Goal: Find specific page/section: Find specific page/section

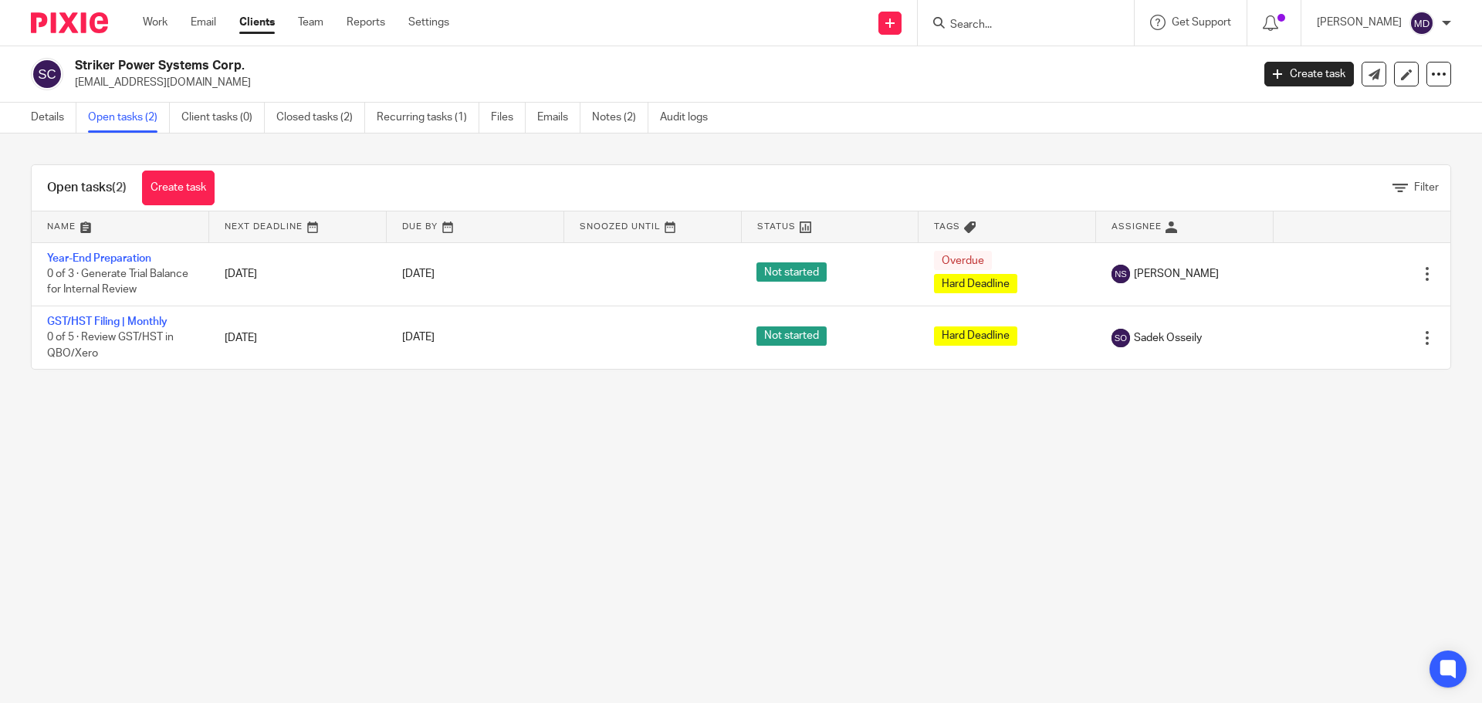
click at [996, 21] on input "Search" at bounding box center [1018, 26] width 139 height 14
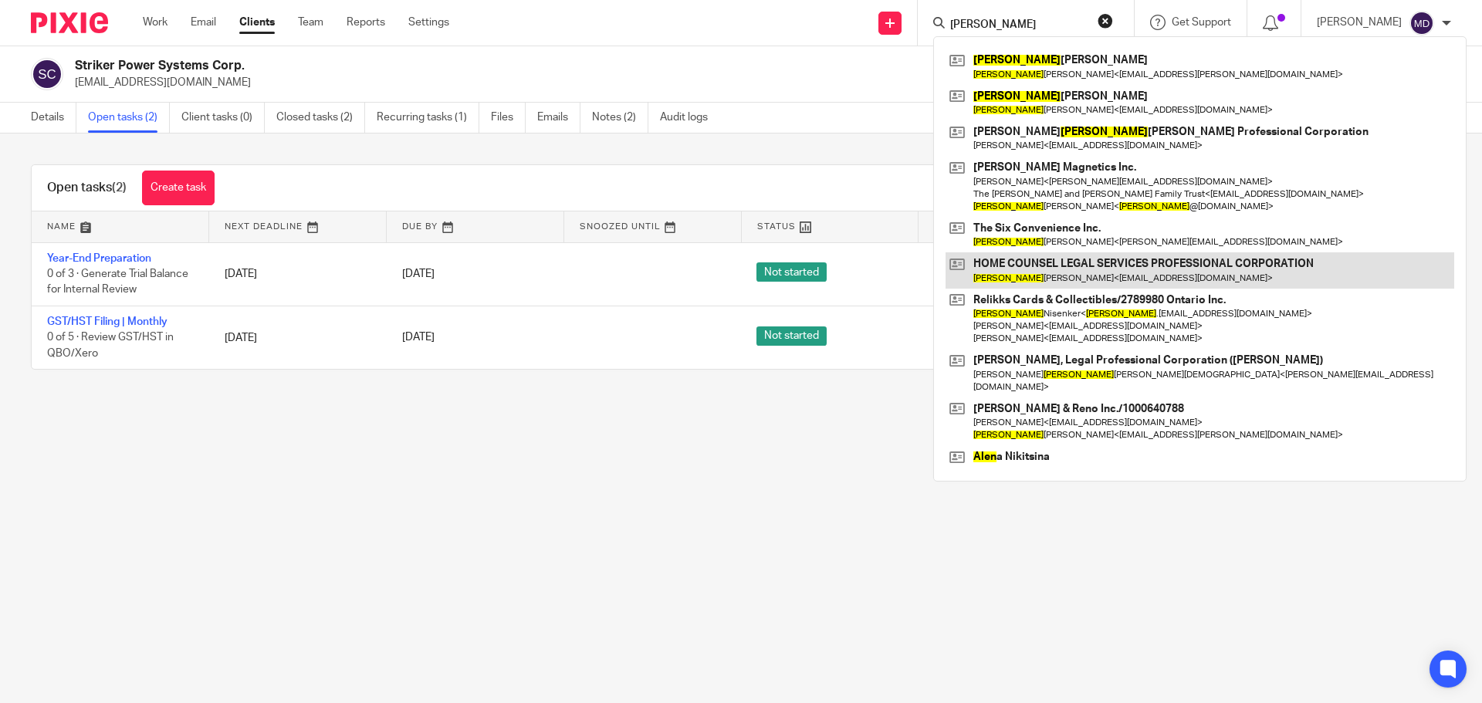
type input "[PERSON_NAME]"
click at [1098, 275] on link at bounding box center [1200, 270] width 509 height 36
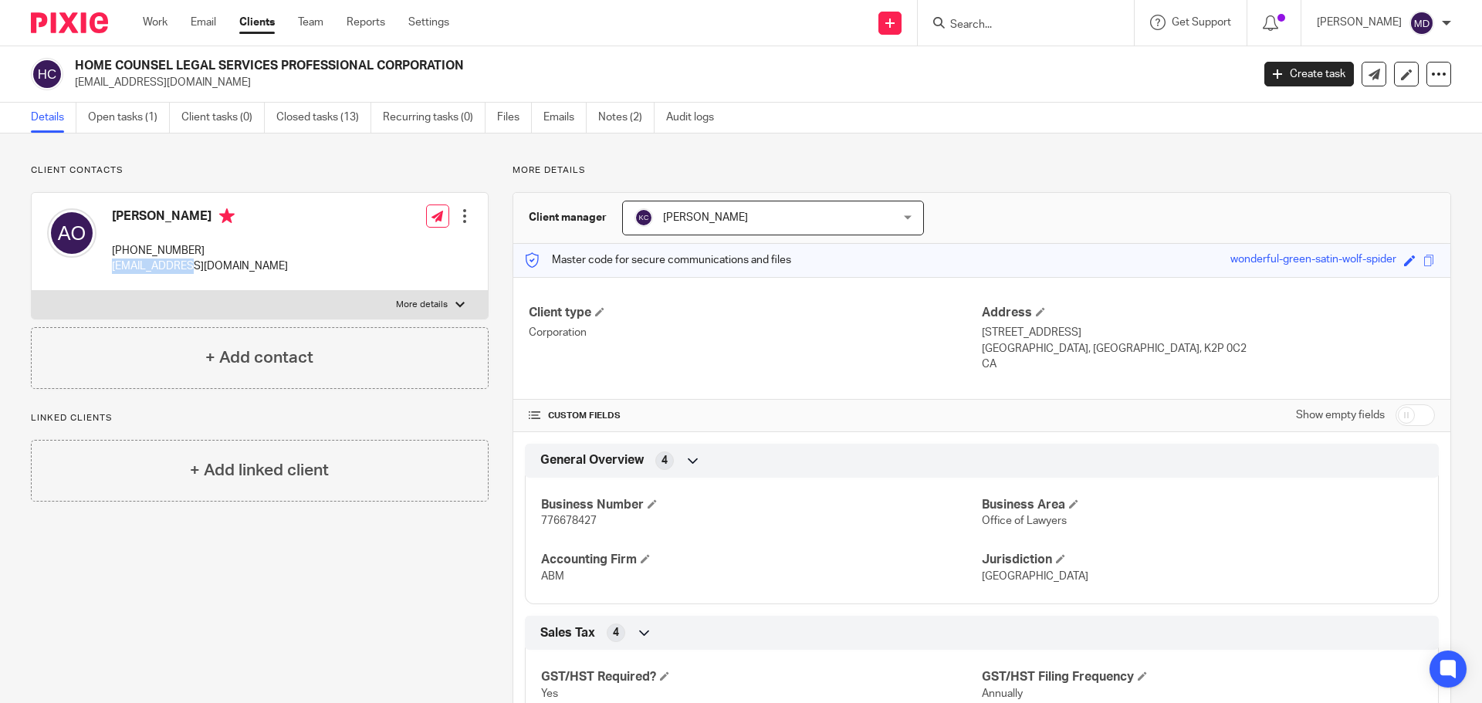
drag, startPoint x: 173, startPoint y: 266, endPoint x: 114, endPoint y: 269, distance: 58.8
click at [114, 269] on p "[EMAIL_ADDRESS][DOMAIN_NAME]" at bounding box center [200, 266] width 176 height 15
